Goal: Task Accomplishment & Management: Use online tool/utility

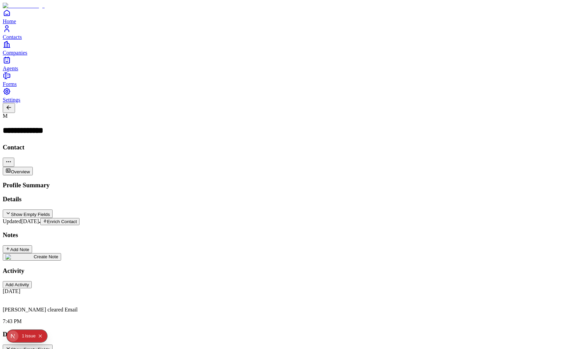
click at [25, 338] on div "Issue" at bounding box center [30, 336] width 11 height 12
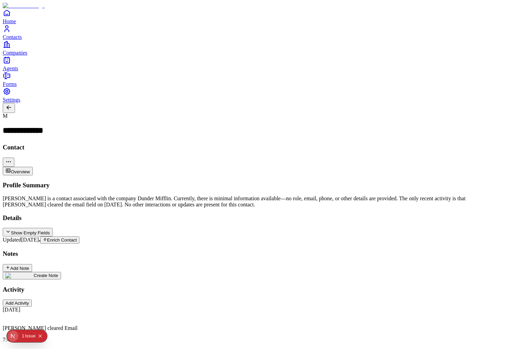
click at [21, 72] on div "Home Contacts Companies Agents" at bounding box center [254, 40] width 503 height 63
click at [16, 24] on span "Home" at bounding box center [9, 21] width 13 height 6
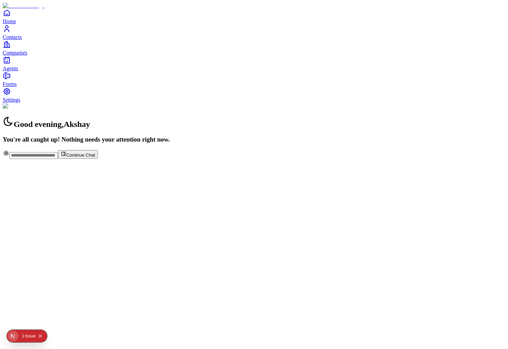
click at [38, 336] on button "Collapse issues badge" at bounding box center [40, 336] width 8 height 8
click at [18, 71] on span "Agents" at bounding box center [10, 68] width 15 height 6
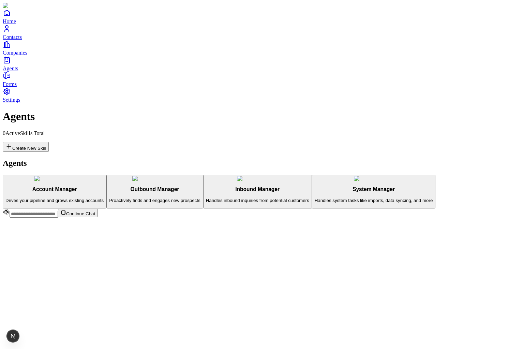
click at [109, 198] on p "Proactively finds and engages new prospects" at bounding box center [154, 200] width 91 height 5
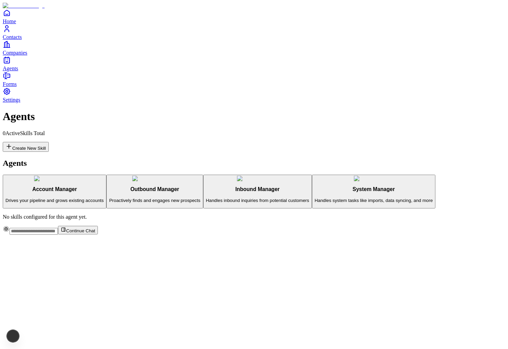
click at [90, 198] on p "Drives your pipeline and grows existing accounts" at bounding box center [54, 200] width 98 height 5
click at [109, 186] on h3 "Outbound Manager" at bounding box center [154, 189] width 91 height 6
click at [49, 142] on button "Create New Skill" at bounding box center [26, 147] width 46 height 10
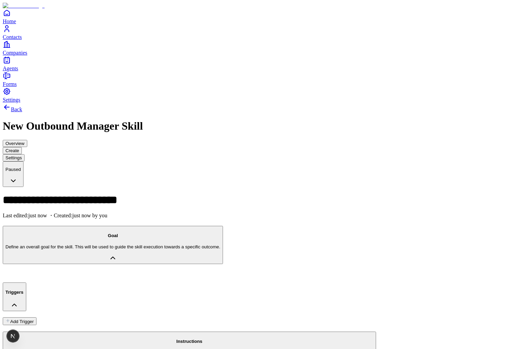
click at [85, 332] on button "Instructions Write detailed step-by-step instructions for the entire process. I…" at bounding box center [190, 351] width 374 height 38
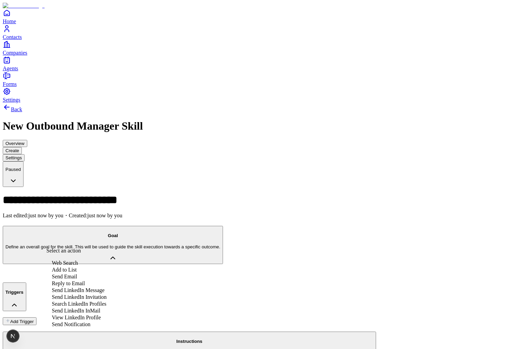
scroll to position [36, 0]
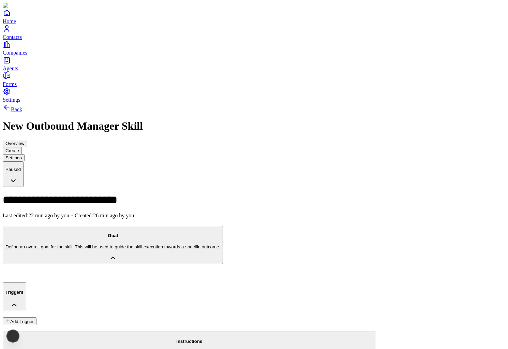
click at [93, 332] on button "Instructions Write detailed step-by-step instructions for the entire process. I…" at bounding box center [190, 351] width 374 height 38
click at [77, 349] on p "Write detailed step-by-step instructions for the entire process. Include what t…" at bounding box center [189, 352] width 368 height 5
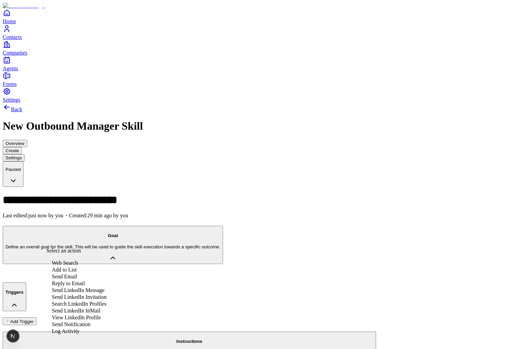
scroll to position [44, 0]
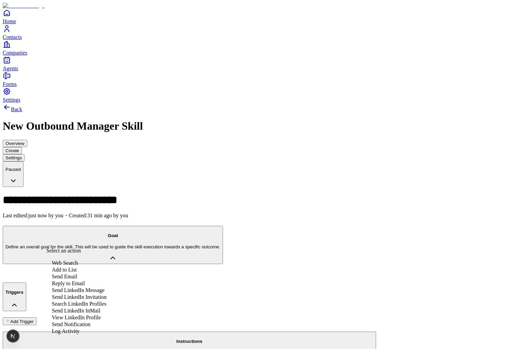
scroll to position [47, 0]
click at [74, 321] on div "Send Notification" at bounding box center [76, 324] width 60 height 7
click at [87, 327] on div "Log Activity" at bounding box center [76, 330] width 60 height 7
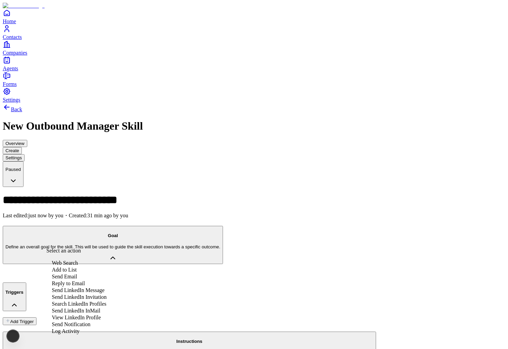
click at [81, 327] on div "Log Activity" at bounding box center [76, 330] width 60 height 7
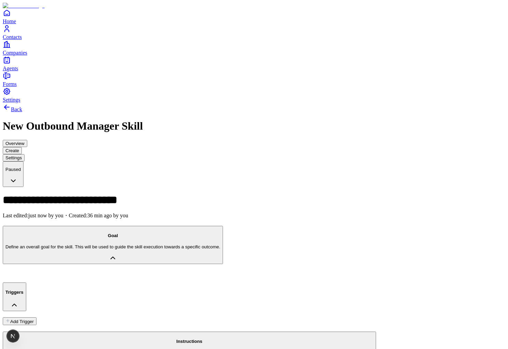
click at [94, 271] on p at bounding box center [254, 274] width 503 height 6
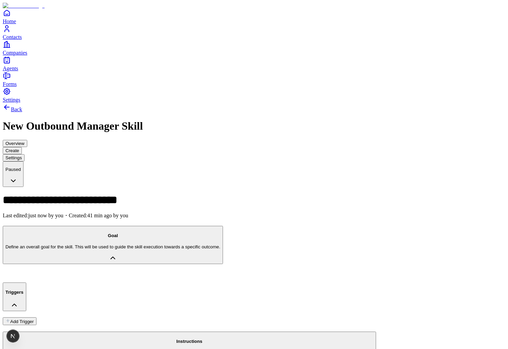
click at [115, 271] on p at bounding box center [254, 274] width 503 height 6
click at [97, 271] on div at bounding box center [254, 274] width 503 height 6
click at [36, 317] on button "Add Trigger" at bounding box center [20, 321] width 34 height 8
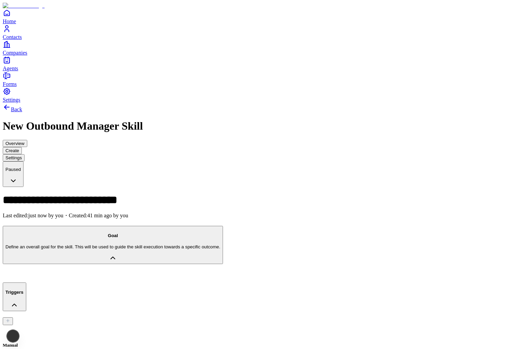
click at [144, 271] on div at bounding box center [254, 274] width 503 height 6
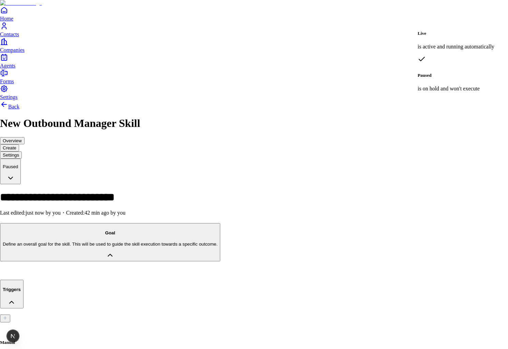
click at [488, 16] on html "**********" at bounding box center [254, 341] width 508 height 682
click at [470, 30] on div "Live is active and running automatically Paused is on hold and won't execute" at bounding box center [456, 60] width 77 height 74
click at [477, 20] on html "**********" at bounding box center [254, 341] width 508 height 682
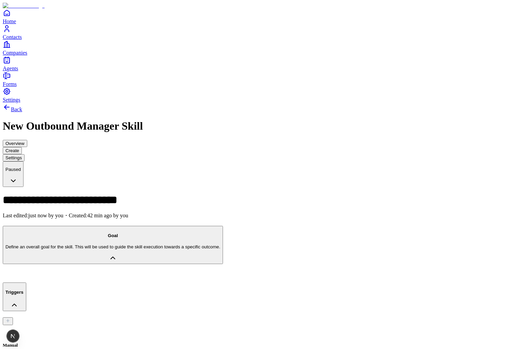
click at [96, 271] on div at bounding box center [254, 274] width 503 height 6
click at [9, 32] on icon "Contacts" at bounding box center [7, 31] width 4 height 2
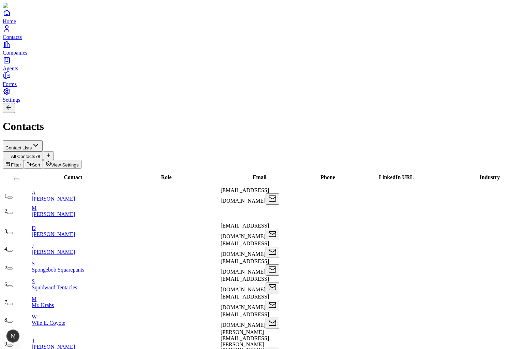
click at [13, 212] on button "button" at bounding box center [9, 213] width 5 height 2
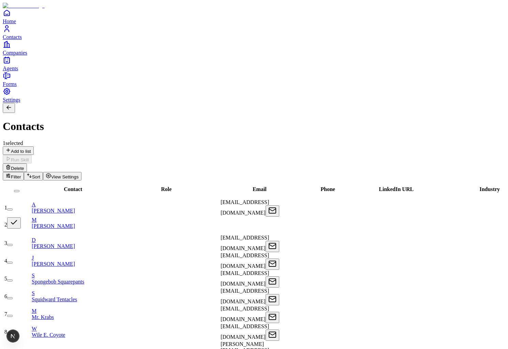
click at [21, 217] on button "button" at bounding box center [14, 222] width 14 height 11
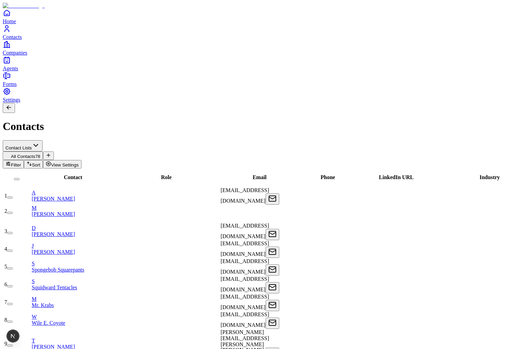
click at [13, 232] on button "button" at bounding box center [9, 233] width 5 height 2
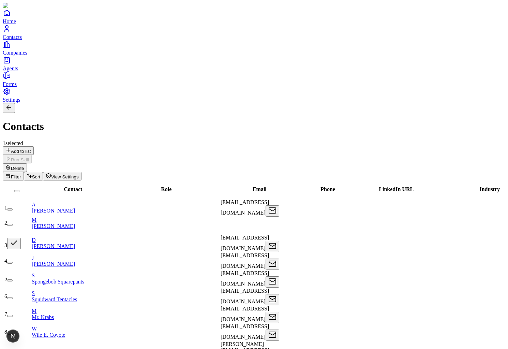
click at [21, 238] on button "button" at bounding box center [14, 243] width 14 height 11
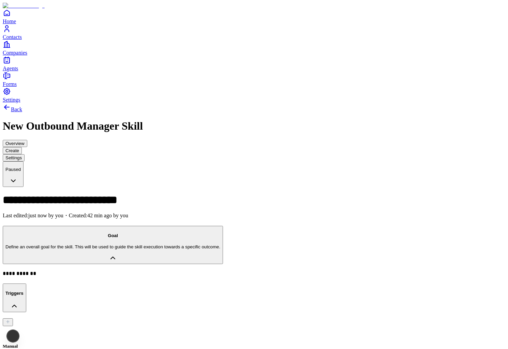
click at [478, 21] on html "**********" at bounding box center [254, 340] width 508 height 681
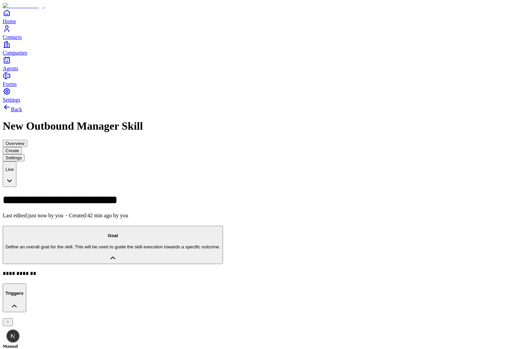
click at [6, 40] on link "Contacts" at bounding box center [254, 32] width 503 height 15
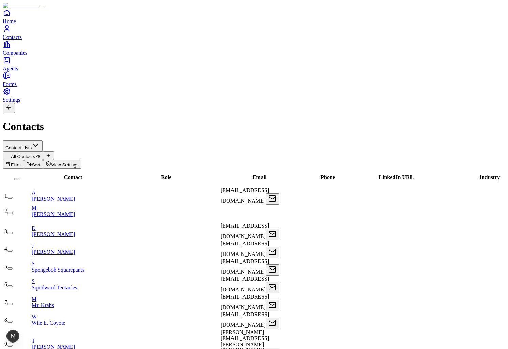
click at [13, 250] on button "button" at bounding box center [9, 251] width 5 height 2
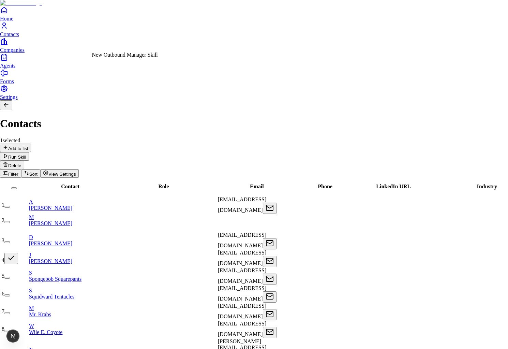
click at [135, 57] on div "New Outbound Manager Skill" at bounding box center [125, 55] width 66 height 6
click at [129, 56] on div "New Outbound Manager Skill" at bounding box center [125, 55] width 66 height 6
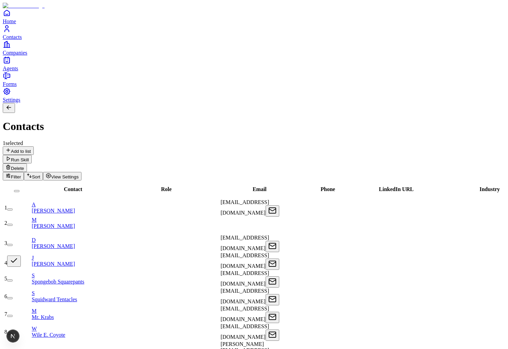
click at [11, 64] on icon "Agents" at bounding box center [7, 60] width 8 height 8
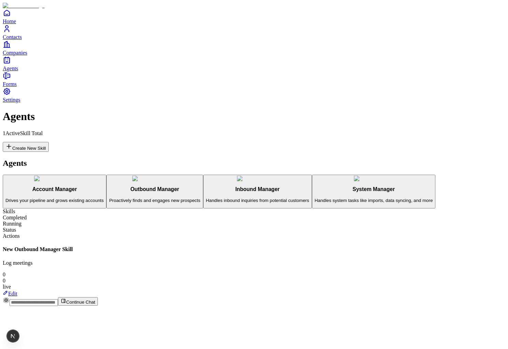
click at [17, 291] on link "Edit" at bounding box center [10, 294] width 15 height 6
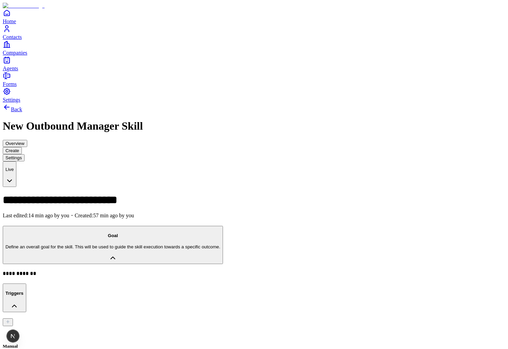
scroll to position [55, 0]
click at [7, 33] on icon "Contacts" at bounding box center [7, 29] width 8 height 8
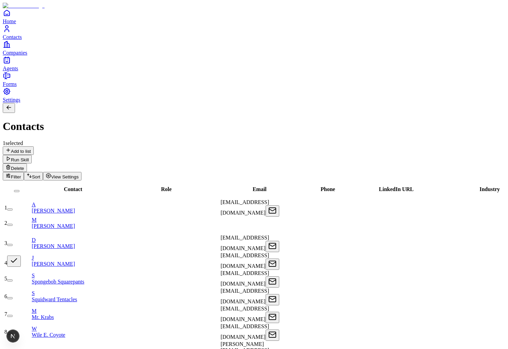
click at [10, 48] on icon "Companies" at bounding box center [7, 44] width 8 height 8
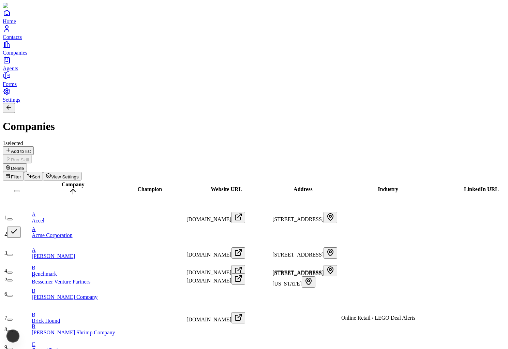
click at [77, 226] on link "A Acme Corporation" at bounding box center [74, 232] width 85 height 12
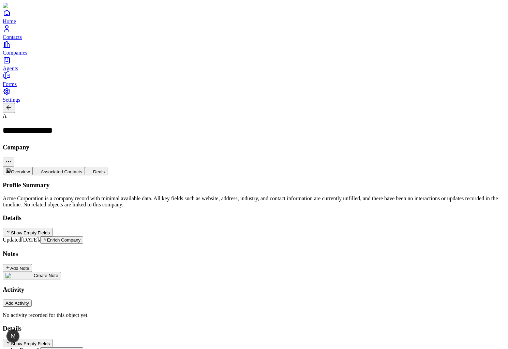
click at [32, 300] on button "Add Activity" at bounding box center [17, 303] width 29 height 7
click at [29, 265] on div "Add Note" at bounding box center [17, 268] width 24 height 6
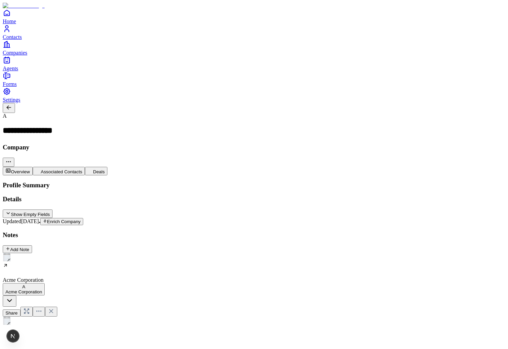
click at [55, 308] on icon at bounding box center [51, 311] width 7 height 7
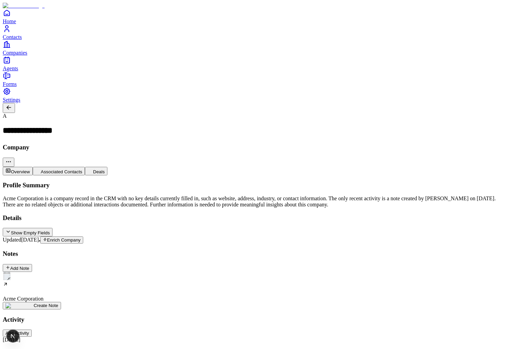
click at [49, 272] on div "Acme Corporation" at bounding box center [254, 287] width 503 height 30
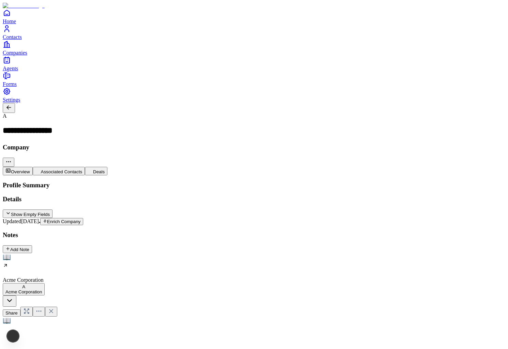
click at [384, 29] on html "**********" at bounding box center [254, 274] width 508 height 548
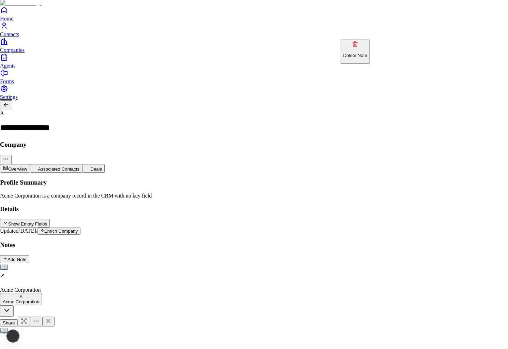
click at [367, 53] on p "Delete Note" at bounding box center [356, 55] width 24 height 5
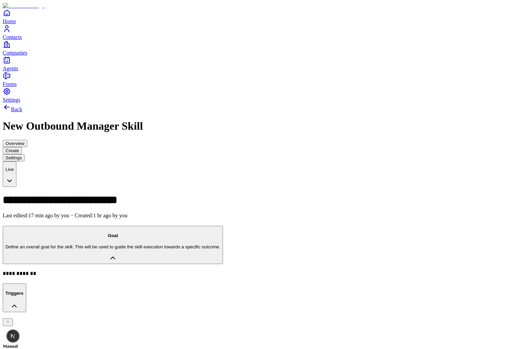
click at [5, 40] on link "Contacts" at bounding box center [254, 32] width 503 height 15
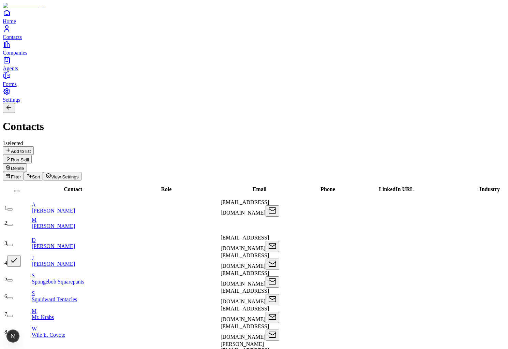
click at [21, 255] on button "button" at bounding box center [14, 260] width 14 height 11
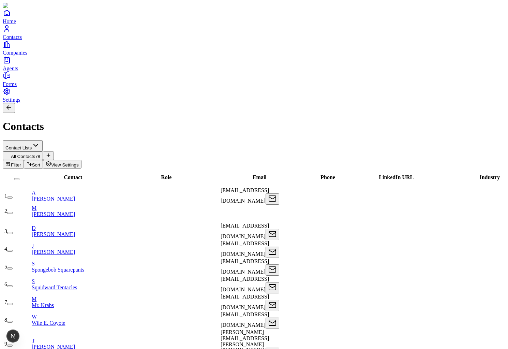
click at [13, 232] on button "button" at bounding box center [9, 233] width 5 height 2
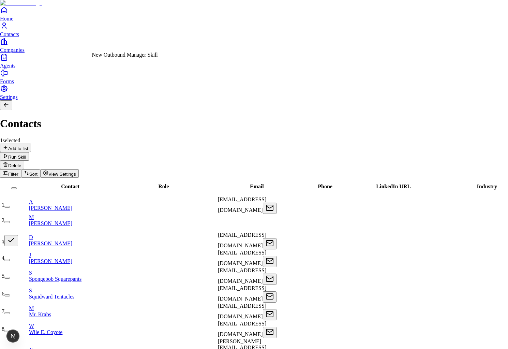
click at [128, 55] on div "New Outbound Manager Skill" at bounding box center [125, 55] width 66 height 6
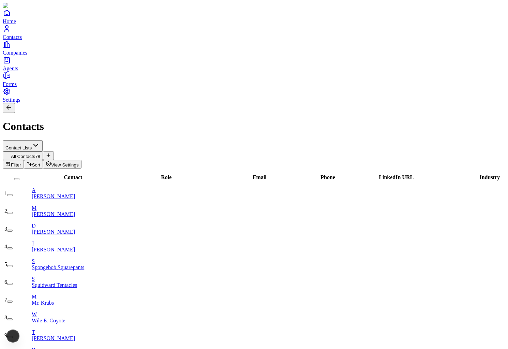
click at [13, 230] on button "button" at bounding box center [9, 231] width 5 height 2
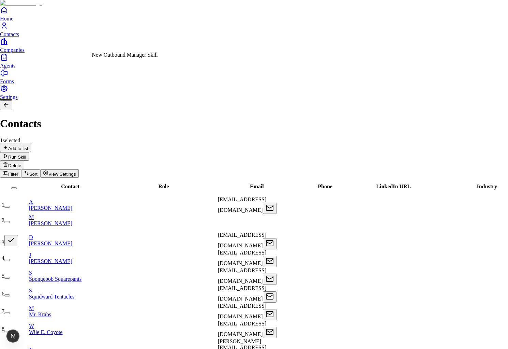
click at [137, 58] on div "New Outbound Manager Skill" at bounding box center [125, 55] width 66 height 6
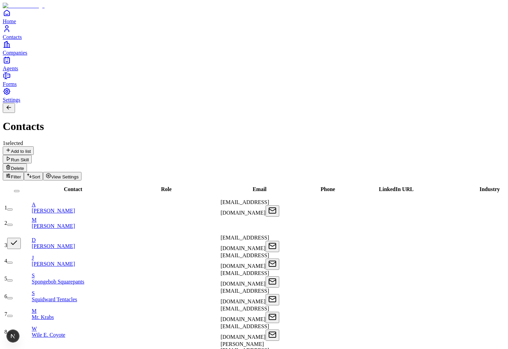
click at [21, 238] on button "button" at bounding box center [14, 243] width 14 height 11
type button "on"
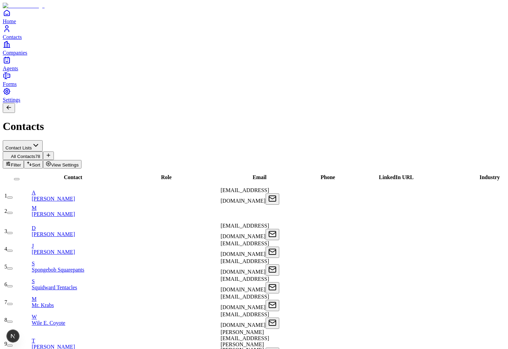
click at [13, 232] on button "on" at bounding box center [9, 233] width 5 height 2
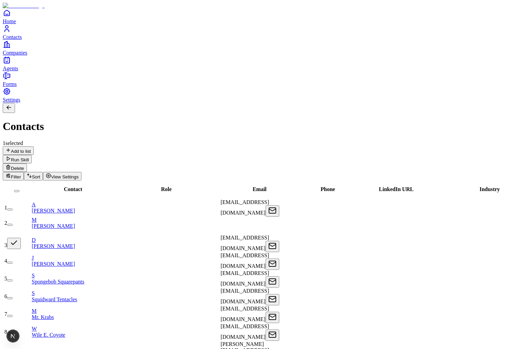
click at [129, 140] on div "1 selected Add to list Run Skill Delete" at bounding box center [254, 156] width 503 height 32
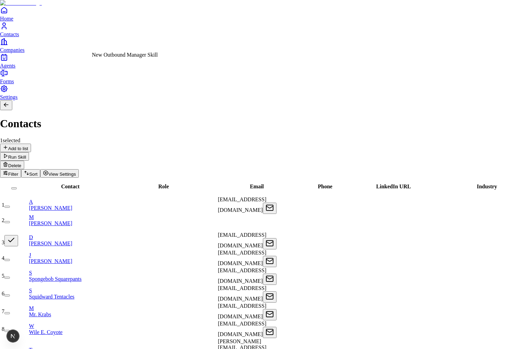
click at [141, 58] on div "New Outbound Manager Skill" at bounding box center [125, 55] width 66 height 6
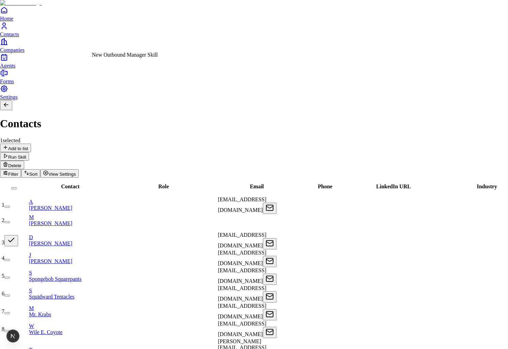
click at [127, 58] on div "New Outbound Manager Skill" at bounding box center [125, 55] width 66 height 6
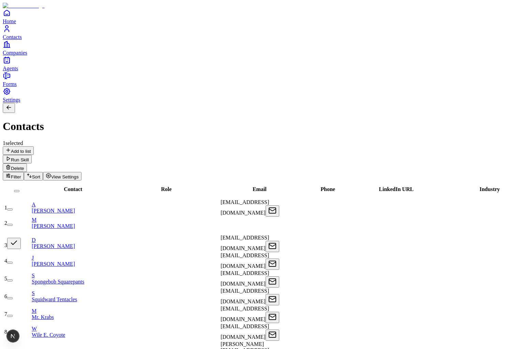
click at [21, 238] on button "button" at bounding box center [14, 243] width 14 height 11
click at [13, 244] on button "on" at bounding box center [9, 245] width 5 height 2
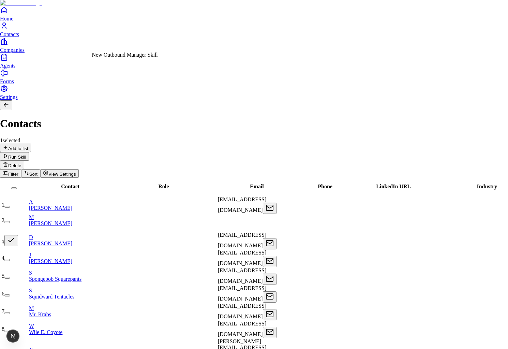
click at [125, 58] on div "New Outbound Manager Skill" at bounding box center [125, 55] width 66 height 6
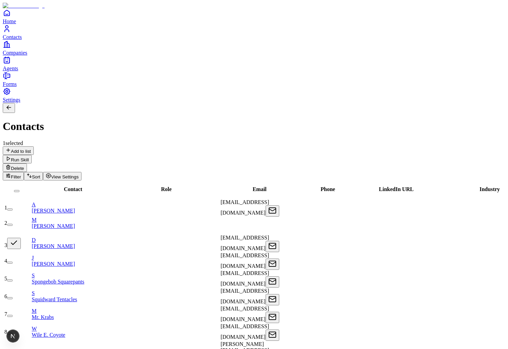
click at [79, 237] on link "D [PERSON_NAME]" at bounding box center [74, 243] width 85 height 12
click at [84, 237] on link "D [PERSON_NAME]" at bounding box center [74, 243] width 85 height 12
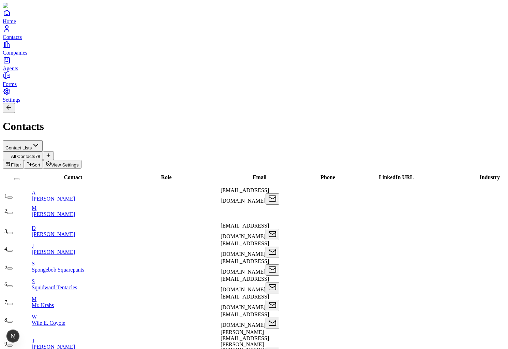
click at [13, 232] on button "button" at bounding box center [9, 233] width 5 height 2
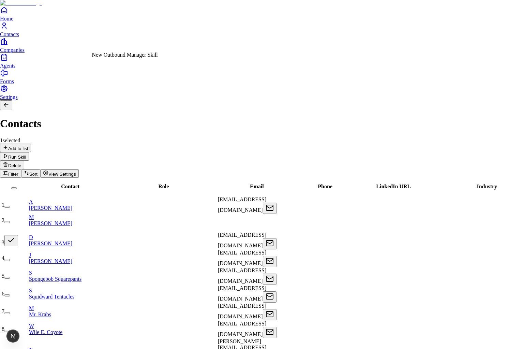
click at [137, 57] on div "New Outbound Manager Skill" at bounding box center [125, 55] width 66 height 6
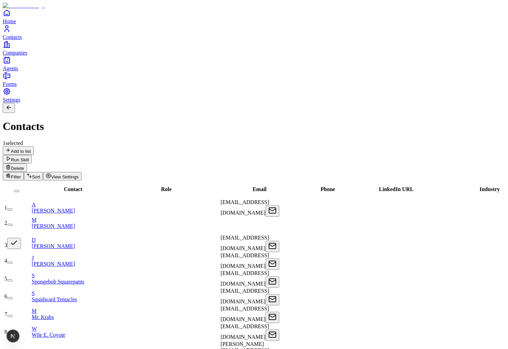
click at [73, 237] on link "D [PERSON_NAME]" at bounding box center [74, 243] width 85 height 12
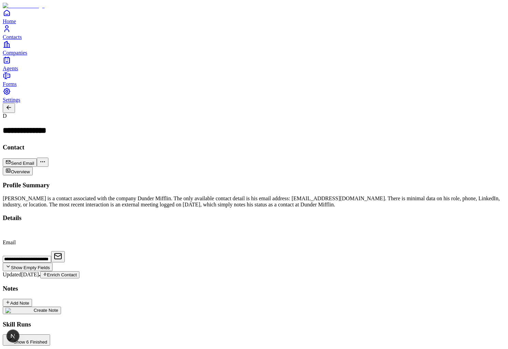
click at [15, 71] on link "Agents" at bounding box center [254, 63] width 503 height 15
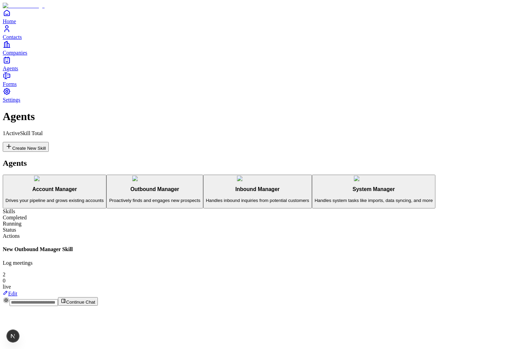
click at [109, 186] on h3 "Outbound Manager" at bounding box center [154, 189] width 91 height 6
click at [17, 291] on link "Edit" at bounding box center [10, 294] width 15 height 6
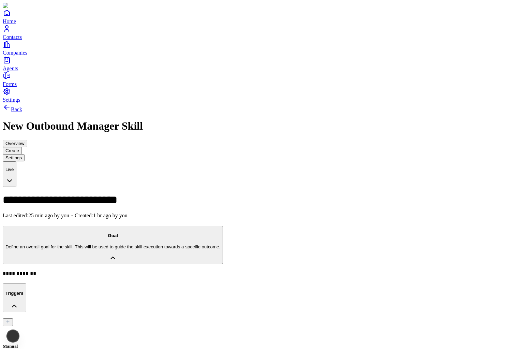
click at [120, 326] on div "Manual" at bounding box center [254, 337] width 503 height 23
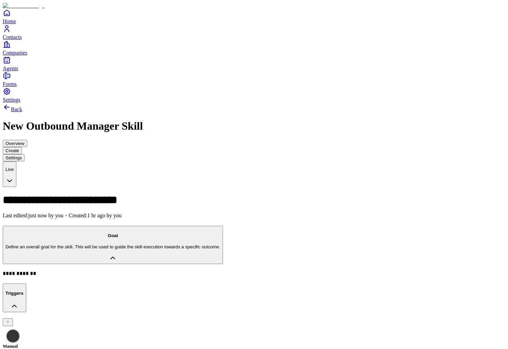
click at [11, 33] on icon "Contacts" at bounding box center [7, 29] width 8 height 8
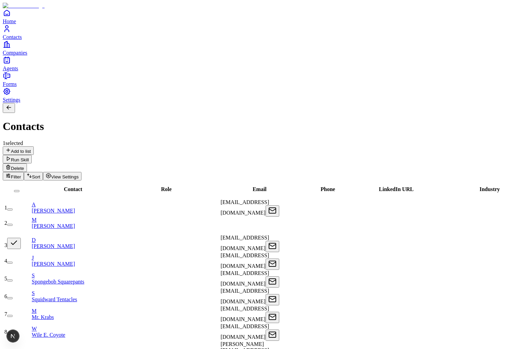
click at [21, 238] on button "button" at bounding box center [14, 243] width 14 height 11
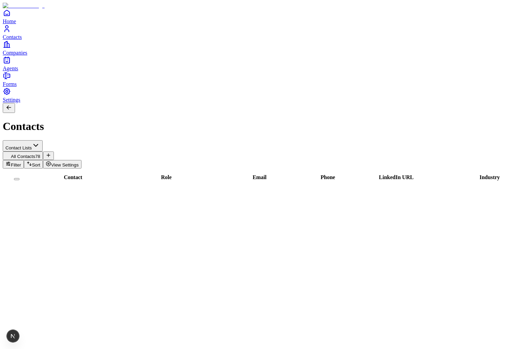
scroll to position [1108, 0]
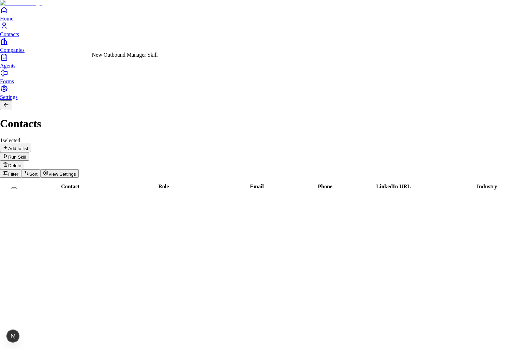
click at [131, 55] on div "New Outbound Manager Skill" at bounding box center [125, 55] width 66 height 6
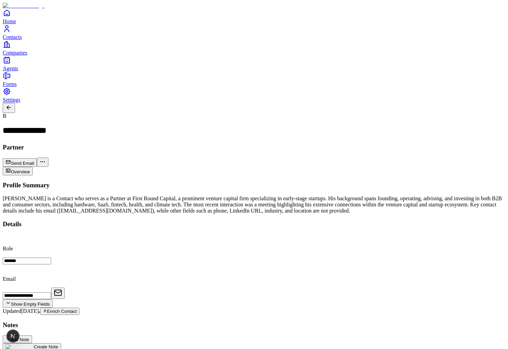
click at [8, 33] on icon "Contacts" at bounding box center [7, 29] width 8 height 8
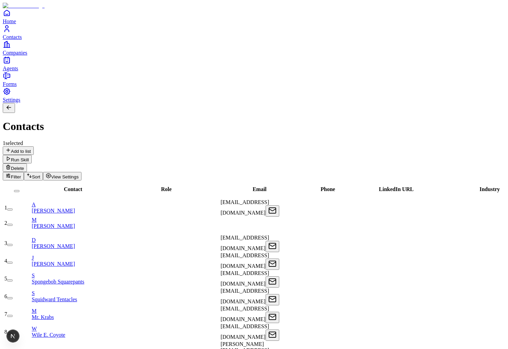
click at [20, 103] on span "Settings" at bounding box center [12, 100] width 18 height 6
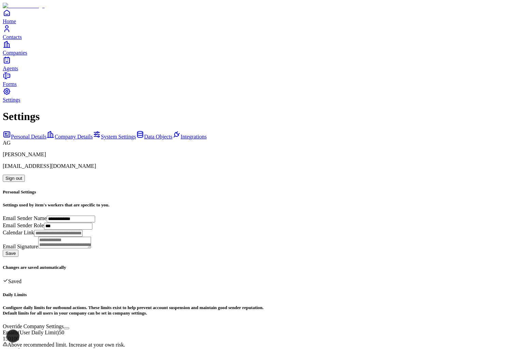
click at [18, 71] on span "Agents" at bounding box center [10, 68] width 15 height 6
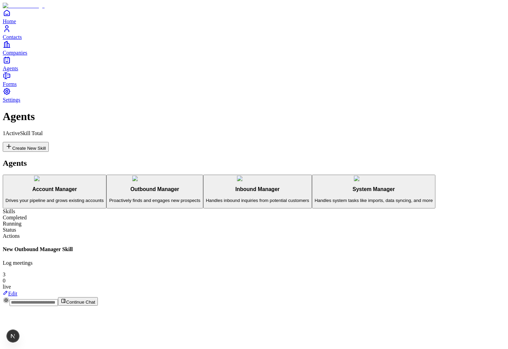
click at [17, 291] on link "Edit" at bounding box center [10, 294] width 15 height 6
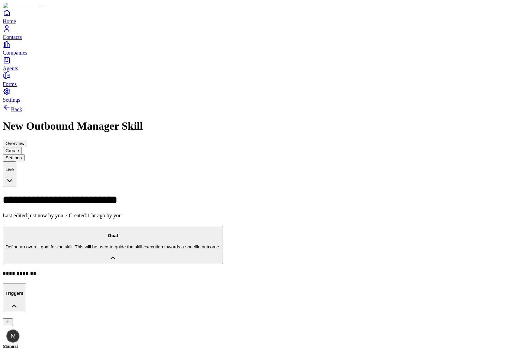
click at [217, 271] on p "**********" at bounding box center [135, 274] width 264 height 7
click at [126, 326] on div "Manual" at bounding box center [254, 337] width 503 height 23
click at [112, 326] on div "Manual" at bounding box center [254, 337] width 503 height 23
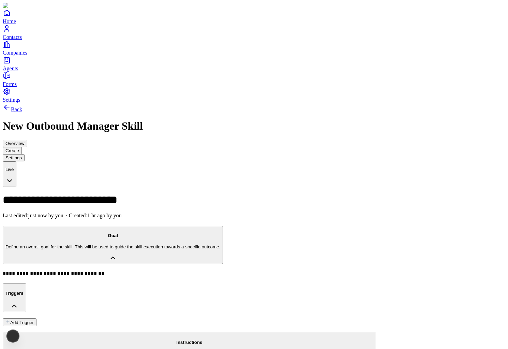
click at [36, 318] on button "Add Trigger" at bounding box center [20, 322] width 34 height 8
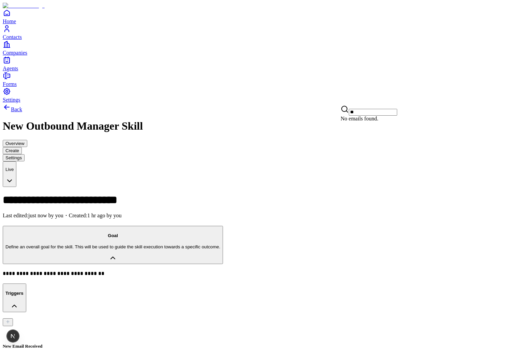
type input "*"
type input "****"
click at [26, 283] on button "Triggers" at bounding box center [15, 297] width 24 height 28
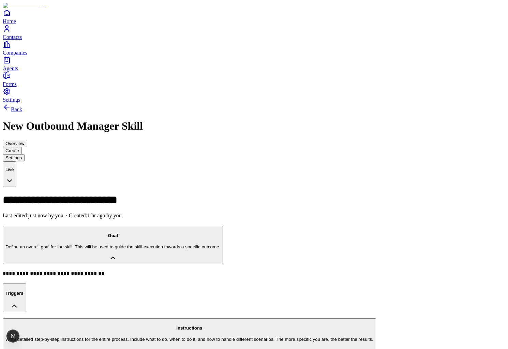
click at [26, 283] on button "Triggers" at bounding box center [15, 297] width 24 height 28
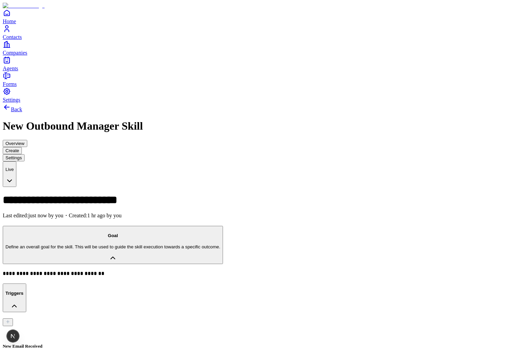
scroll to position [55, 0]
click at [20, 103] on span "Settings" at bounding box center [12, 100] width 18 height 6
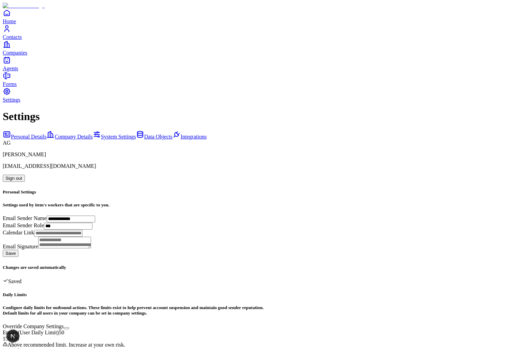
click at [79, 130] on div "Personal Details Company Details System Settings Data Objects Integrations" at bounding box center [254, 135] width 503 height 10
click at [181, 134] on span "Integrations" at bounding box center [194, 137] width 26 height 6
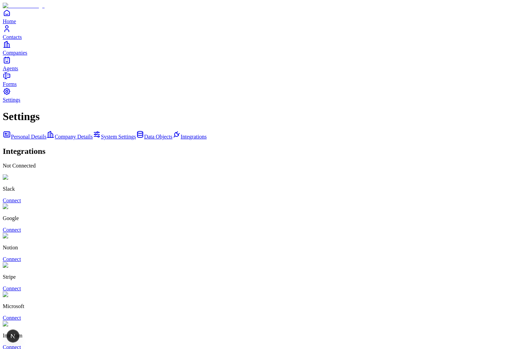
click at [21, 227] on link "Connect" at bounding box center [12, 230] width 18 height 6
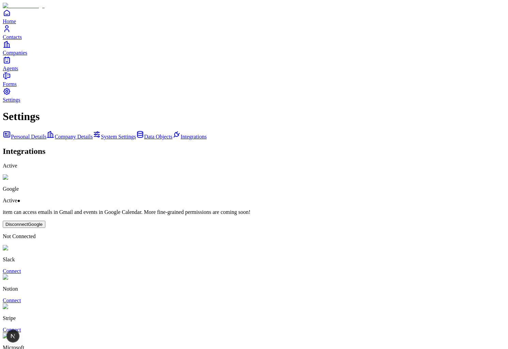
click at [15, 40] on link "Contacts" at bounding box center [254, 32] width 503 height 15
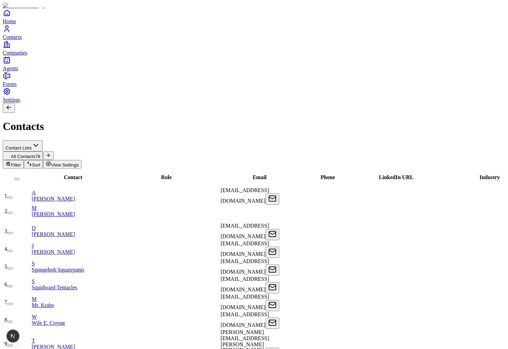
click at [90, 190] on link "A Akshay Guthal" at bounding box center [74, 196] width 85 height 12
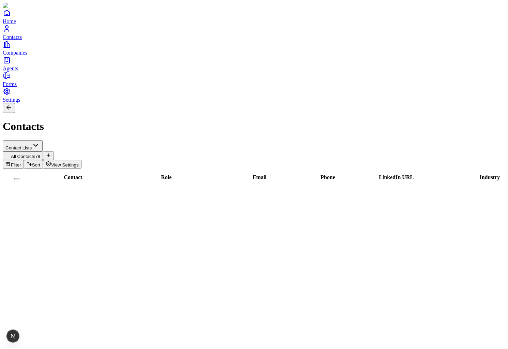
scroll to position [648, 0]
type input "**********"
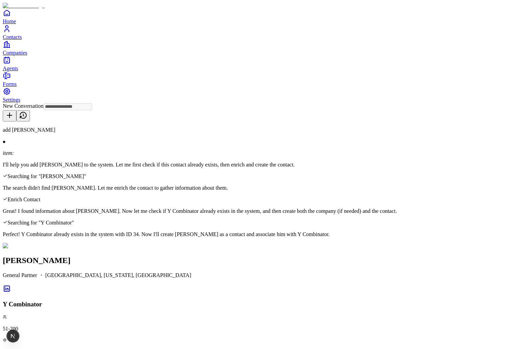
type input "**********"
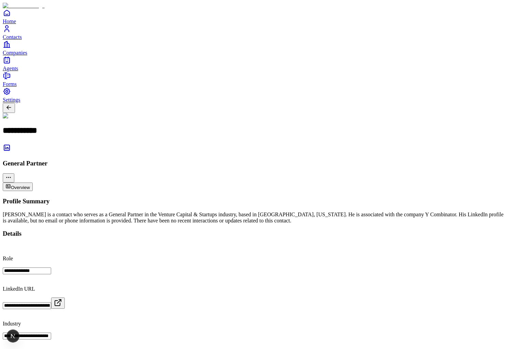
click at [18, 71] on span "Agents" at bounding box center [10, 68] width 15 height 6
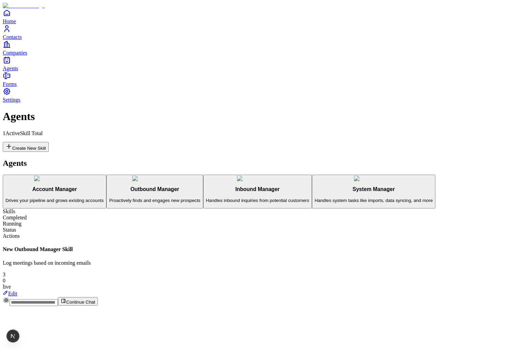
click at [17, 291] on link "Edit" at bounding box center [10, 294] width 15 height 6
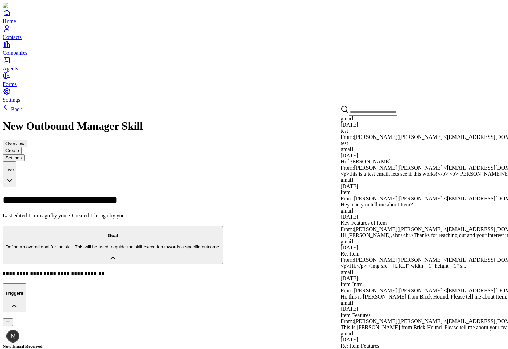
scroll to position [473, 0]
type input "****"
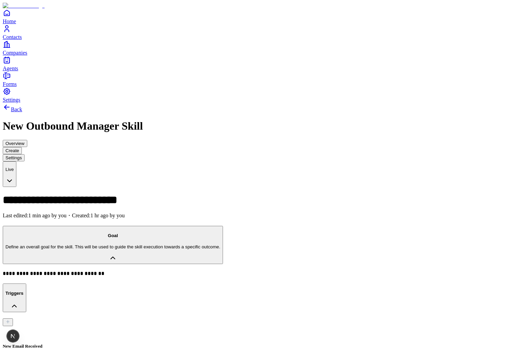
click at [158, 271] on div "**********" at bounding box center [254, 274] width 503 height 7
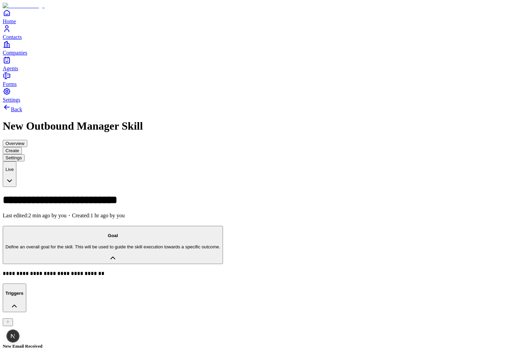
click at [15, 40] on link "Contacts" at bounding box center [254, 32] width 503 height 15
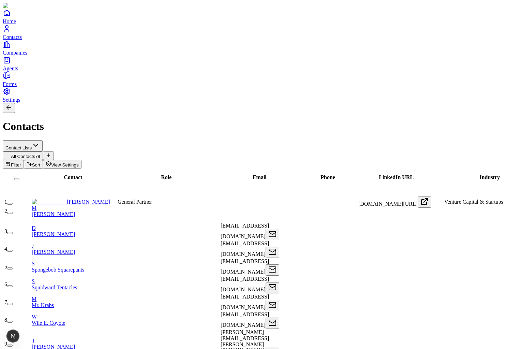
type input "*"
type input "*****"
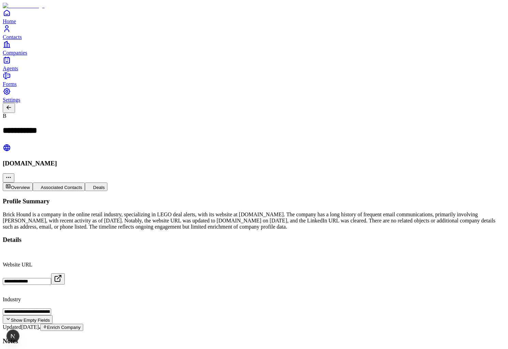
scroll to position [14, 0]
click at [17, 24] on link "Home" at bounding box center [254, 16] width 503 height 15
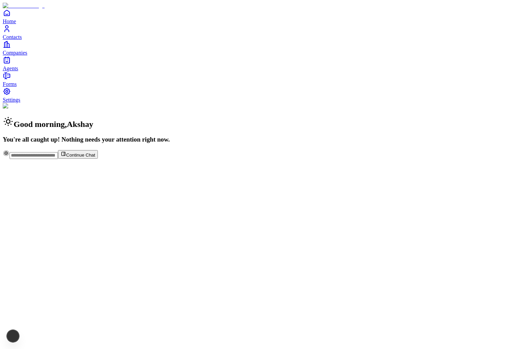
click at [18, 71] on span "Agents" at bounding box center [10, 68] width 15 height 6
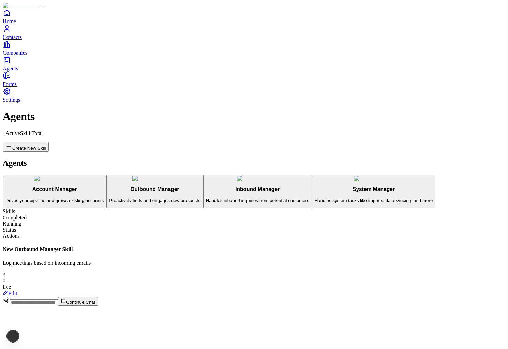
click at [20, 103] on span "Settings" at bounding box center [12, 100] width 18 height 6
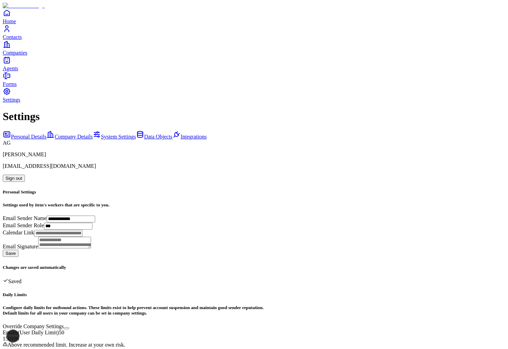
click at [136, 134] on link "Data Objects" at bounding box center [154, 137] width 36 height 6
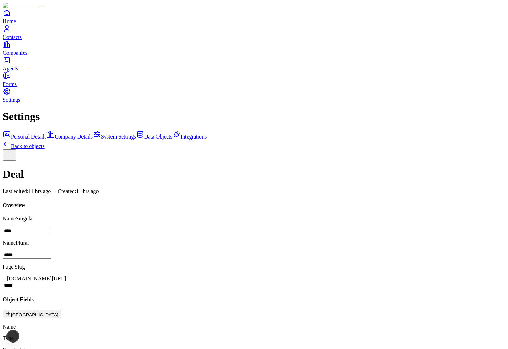
scroll to position [116, 0]
click at [18, 71] on span "Agents" at bounding box center [10, 68] width 15 height 6
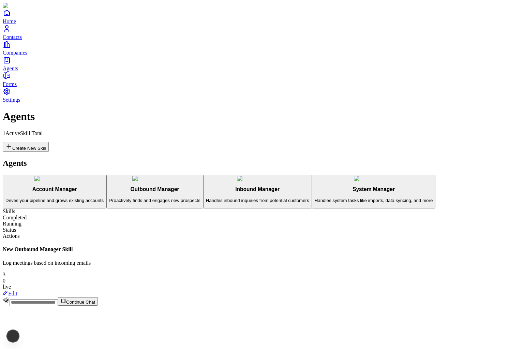
click at [454, 130] on div "1 Active Skill Total Create New Skill" at bounding box center [254, 140] width 503 height 21
click at [49, 142] on button "Create New Skill" at bounding box center [26, 147] width 46 height 10
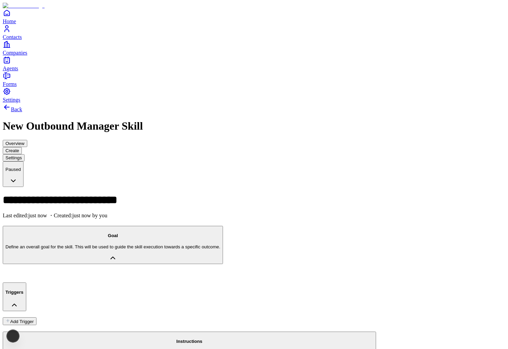
click at [133, 194] on h1 "**********" at bounding box center [135, 199] width 264 height 11
click at [108, 271] on div at bounding box center [254, 274] width 503 height 6
paste div
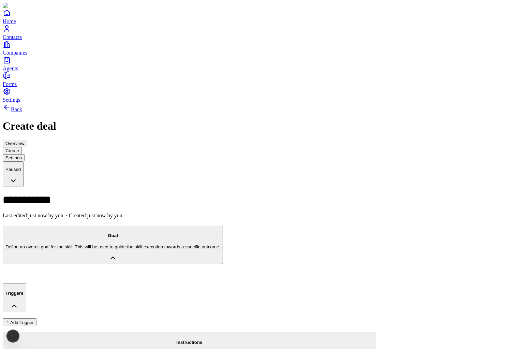
click at [36, 318] on button "Add Trigger" at bounding box center [20, 322] width 34 height 8
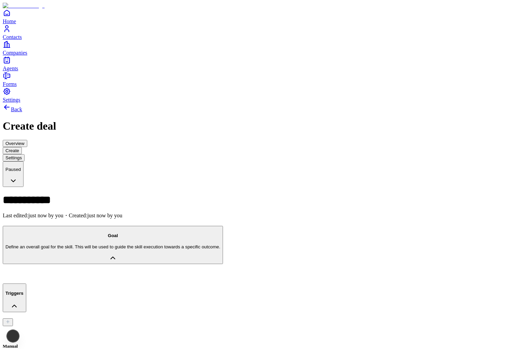
click at [481, 103] on div "Back Create deal Overview Create Settings Paused" at bounding box center [254, 145] width 503 height 84
click at [481, 10] on html "**********" at bounding box center [254, 342] width 508 height 685
click at [477, 18] on html "**********" at bounding box center [254, 342] width 508 height 685
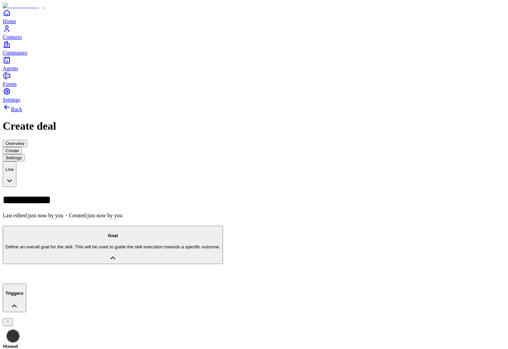
click at [21, 56] on span "Companies" at bounding box center [15, 53] width 25 height 6
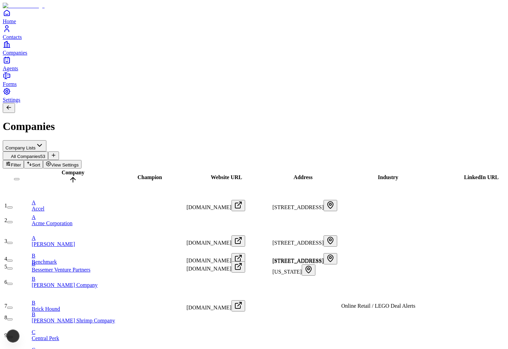
click at [13, 221] on button "button" at bounding box center [9, 222] width 5 height 2
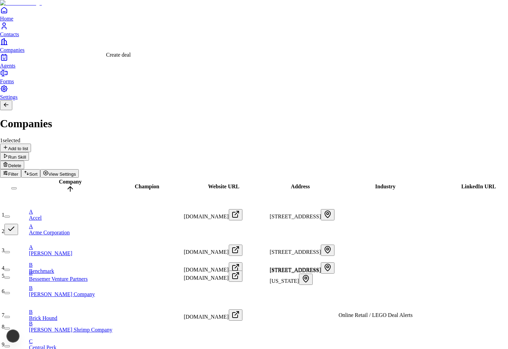
click at [131, 58] on div "Create deal" at bounding box center [118, 55] width 25 height 6
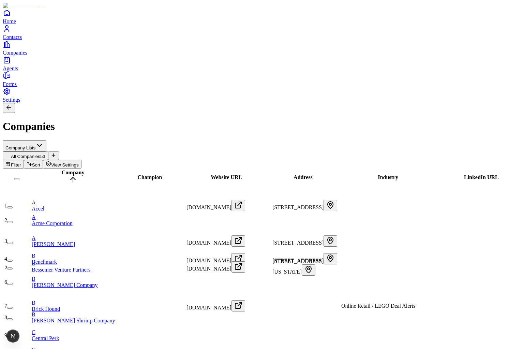
click at [13, 221] on button "button" at bounding box center [9, 222] width 5 height 2
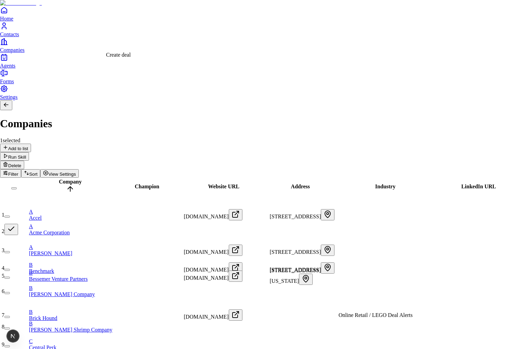
click at [129, 58] on div "Create deal" at bounding box center [118, 55] width 25 height 6
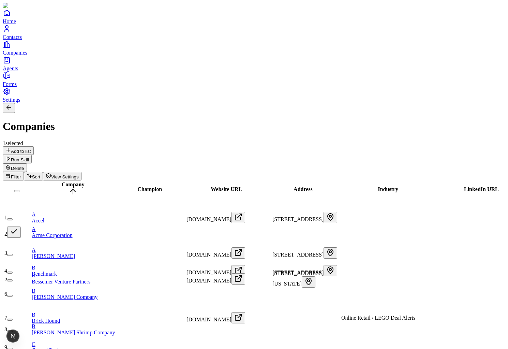
click at [83, 226] on link "A Acme Corporation" at bounding box center [74, 232] width 85 height 12
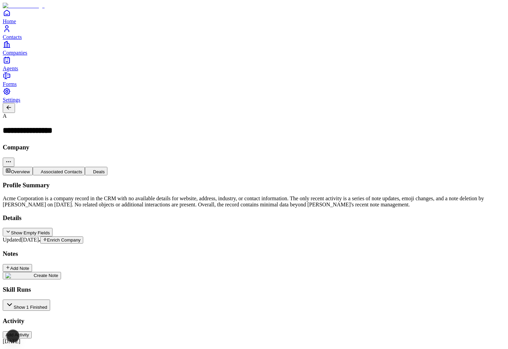
click at [107, 167] on button "Deals" at bounding box center [96, 171] width 23 height 9
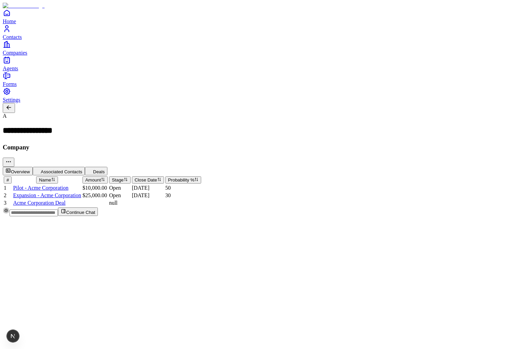
click at [65, 200] on span "Acme Corporation Deal" at bounding box center [39, 203] width 53 height 6
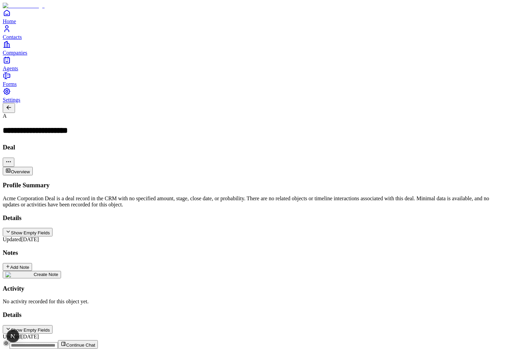
click at [53, 325] on button "Show Empty Fields" at bounding box center [28, 329] width 50 height 9
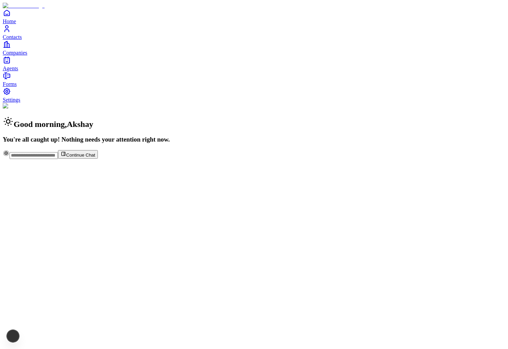
click at [58, 159] on input "text" at bounding box center [34, 155] width 48 height 7
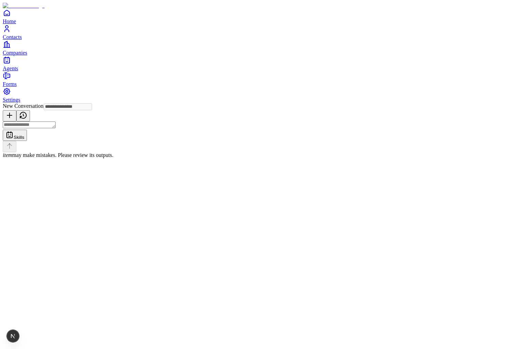
click at [56, 128] on textarea at bounding box center [29, 124] width 53 height 7
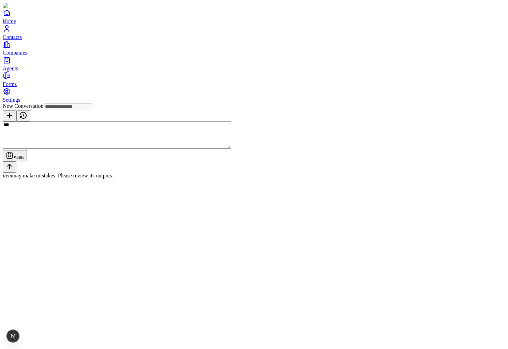
type textarea "***"
type textarea "**********"
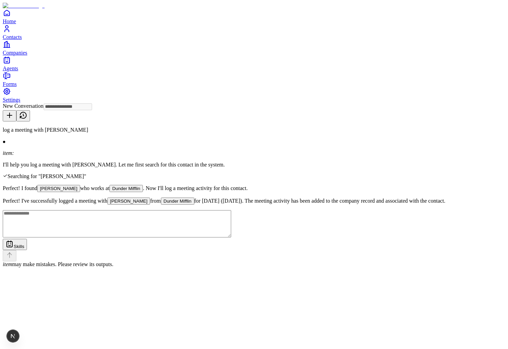
type input "**********"
click at [80, 185] on button "Michael Scott" at bounding box center [58, 188] width 43 height 7
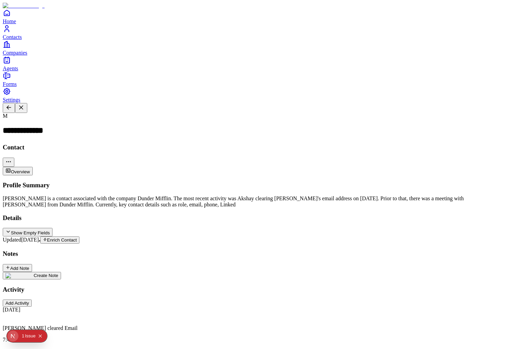
scroll to position [137, 0]
